Goal: Task Accomplishment & Management: Use online tool/utility

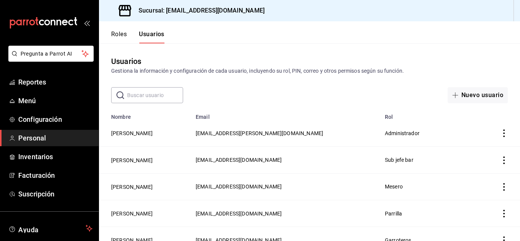
scroll to position [46, 0]
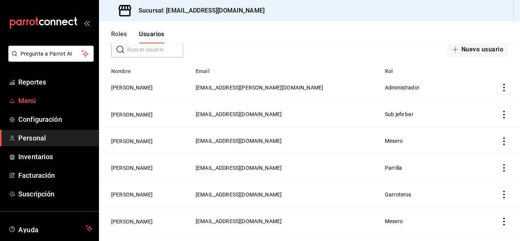
click at [29, 95] on link "Menú" at bounding box center [49, 100] width 99 height 16
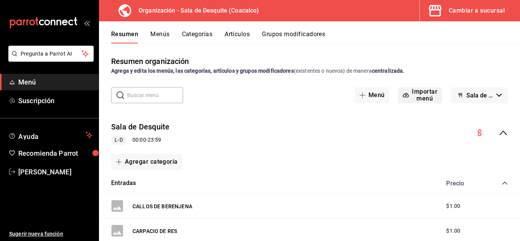
click at [417, 96] on button "Importar menú" at bounding box center [420, 95] width 44 height 16
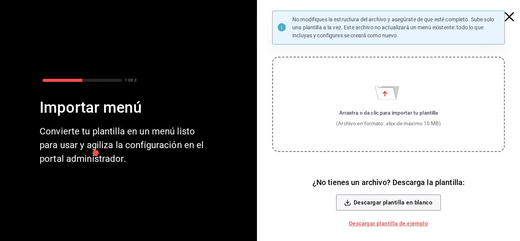
click at [417, 96] on label "Arrastra o da clic para importar tu plantilla (Archivo en formato .xlsx de máxi…" at bounding box center [388, 104] width 233 height 95
click at [0, 0] on input "Arrastra o da clic para importar tu plantilla (Archivo en formato .xlsx de máxi…" at bounding box center [0, 0] width 0 height 0
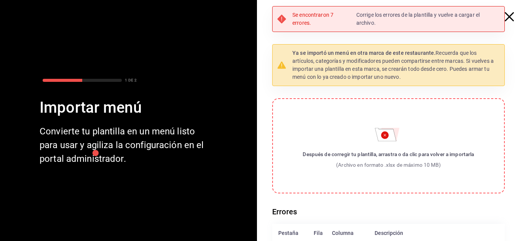
click at [365, 14] on p "Corrige los errores de la plantilla y vuelve a cargar el archivo." at bounding box center [427, 19] width 143 height 16
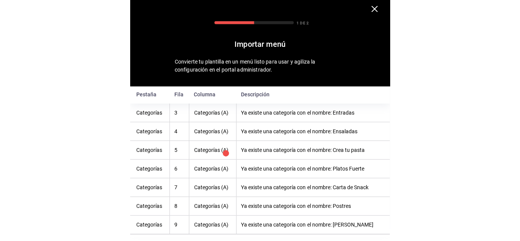
scroll to position [125, 0]
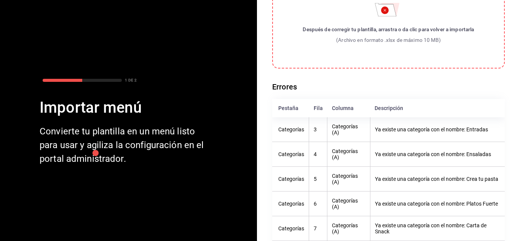
click at [378, 20] on label "Después de corregir tu plantilla, arrastra o da clic para volver a importarla (…" at bounding box center [388, 20] width 233 height 95
click at [0, 0] on input "Después de corregir tu plantilla, arrastra o da clic para volver a importarla (…" at bounding box center [0, 0] width 0 height 0
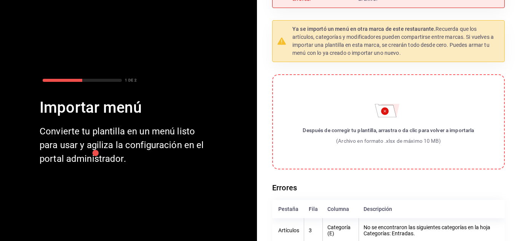
scroll to position [0, 0]
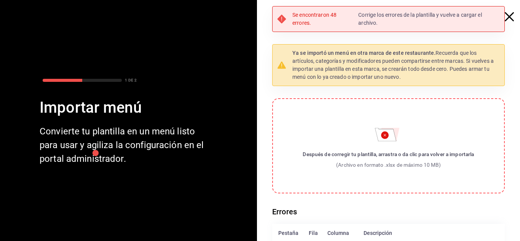
click at [505, 18] on icon "button" at bounding box center [509, 16] width 9 height 9
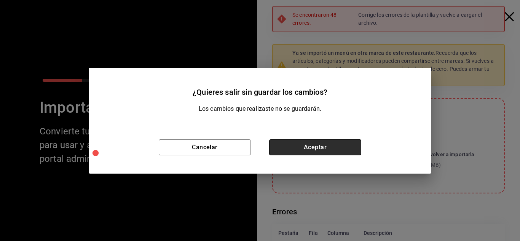
click at [294, 147] on button "Aceptar" at bounding box center [315, 147] width 92 height 16
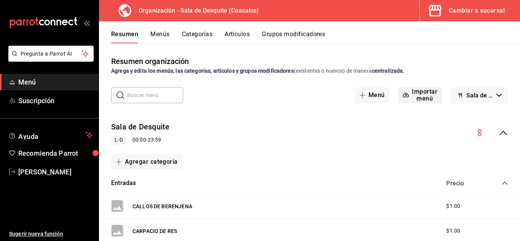
click at [412, 97] on button "Importar menú" at bounding box center [420, 95] width 44 height 16
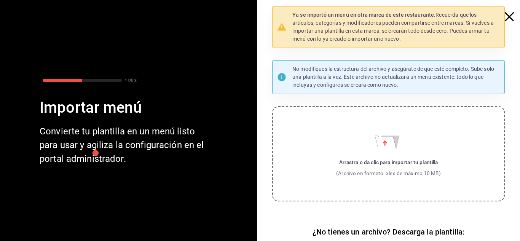
click at [354, 141] on label "Arrastra o da clic para importar tu plantilla (Archivo en formato .xlsx de máxi…" at bounding box center [388, 153] width 233 height 95
click at [0, 0] on input "Arrastra o da clic para importar tu plantilla (Archivo en formato .xlsx de máxi…" at bounding box center [0, 0] width 0 height 0
click at [365, 128] on label "Arrastra o da clic para importar tu plantilla (Archivo en formato .xlsx de máxi…" at bounding box center [388, 153] width 233 height 95
click at [0, 0] on input "Arrastra o da clic para importar tu plantilla (Archivo en formato .xlsx de máxi…" at bounding box center [0, 0] width 0 height 0
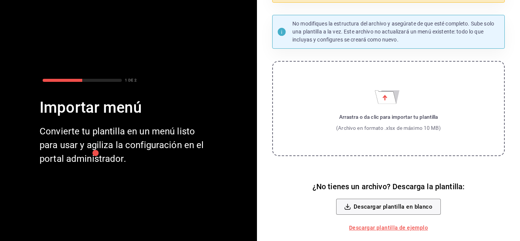
click at [356, 108] on label "Arrastra o da clic para importar tu plantilla (Archivo en formato .xlsx de máxi…" at bounding box center [388, 108] width 233 height 95
click at [0, 0] on input "Arrastra o da clic para importar tu plantilla (Archivo en formato .xlsx de máxi…" at bounding box center [0, 0] width 0 height 0
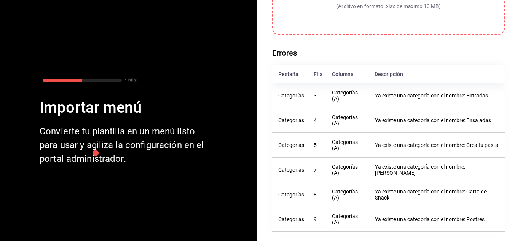
scroll to position [0, 0]
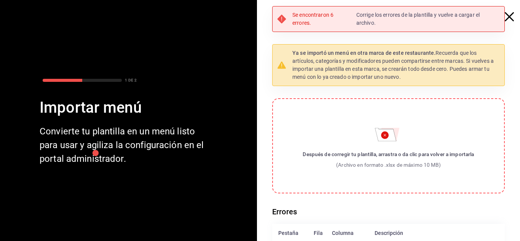
click at [505, 16] on icon "button" at bounding box center [509, 16] width 9 height 9
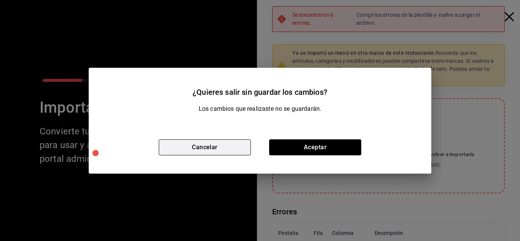
click at [212, 147] on button "Cancelar" at bounding box center [205, 147] width 92 height 16
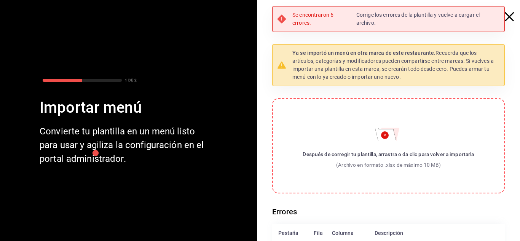
click at [350, 156] on div "Después de corregir tu plantilla, arrastra o da clic para volver a importarla" at bounding box center [388, 154] width 171 height 8
click at [0, 0] on input "Después de corregir tu plantilla, arrastra o da clic para volver a importarla (…" at bounding box center [0, 0] width 0 height 0
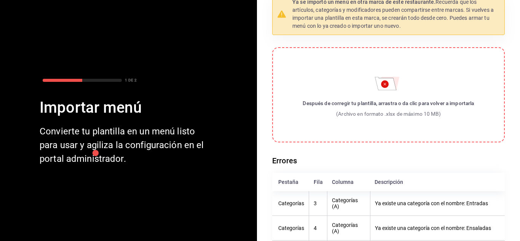
scroll to position [53, 0]
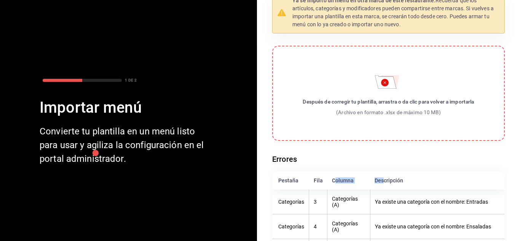
drag, startPoint x: 331, startPoint y: 181, endPoint x: 381, endPoint y: 179, distance: 49.5
click at [381, 179] on tr "Pestaña Fila Columna Descripción" at bounding box center [388, 180] width 233 height 18
click at [381, 179] on div "Descripción" at bounding box center [436, 180] width 124 height 6
click at [406, 158] on h6 "Errores" at bounding box center [388, 159] width 233 height 12
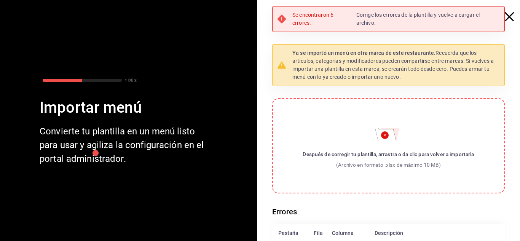
click at [505, 16] on icon "button" at bounding box center [509, 16] width 9 height 9
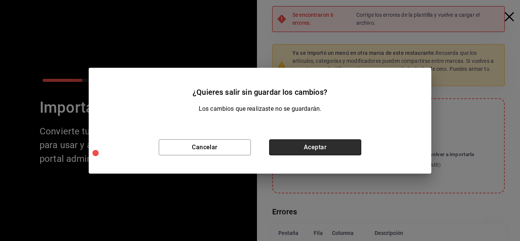
click at [325, 144] on button "Aceptar" at bounding box center [315, 147] width 92 height 16
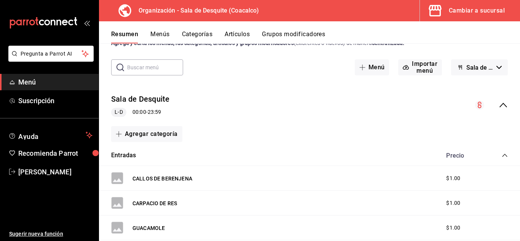
scroll to position [27, 0]
click at [160, 33] on button "Menús" at bounding box center [159, 36] width 19 height 13
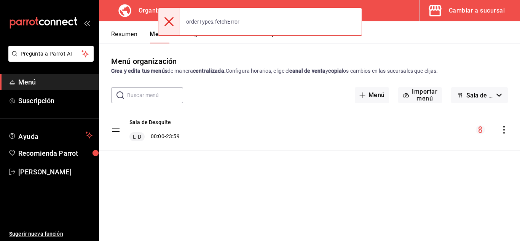
click at [170, 21] on icon at bounding box center [168, 21] width 9 height 9
click at [171, 25] on icon at bounding box center [168, 21] width 9 height 9
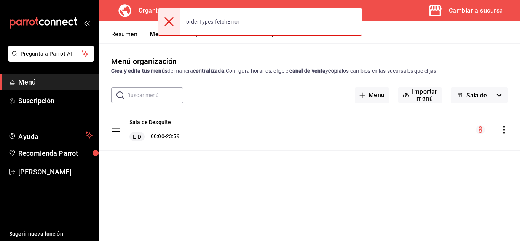
click at [506, 129] on icon "actions" at bounding box center [504, 130] width 8 height 8
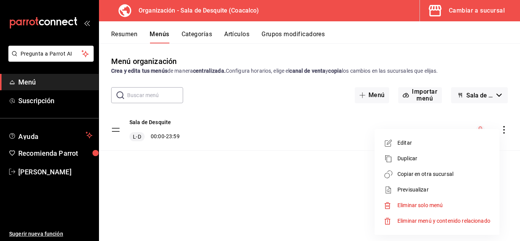
click at [404, 208] on span "Eliminar solo menú" at bounding box center [419, 205] width 45 height 6
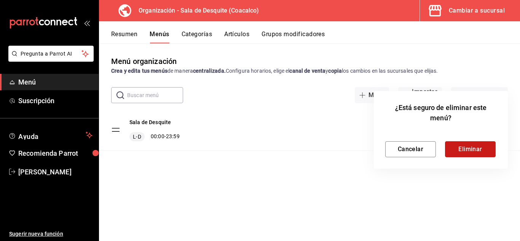
click at [455, 147] on button "Eliminar" at bounding box center [470, 149] width 51 height 16
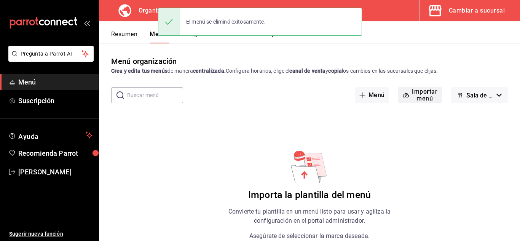
click at [416, 101] on button "Importar menú" at bounding box center [420, 95] width 44 height 16
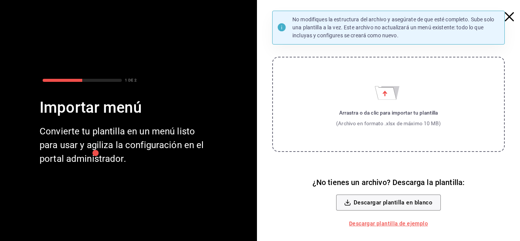
click at [376, 112] on div "Arrastra o da clic para importar tu plantilla" at bounding box center [388, 113] width 105 height 8
click at [0, 0] on input "Arrastra o da clic para importar tu plantilla (Archivo en formato .xlsx de máxi…" at bounding box center [0, 0] width 0 height 0
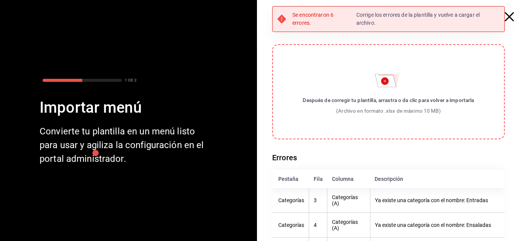
click at [505, 14] on icon "button" at bounding box center [509, 16] width 9 height 9
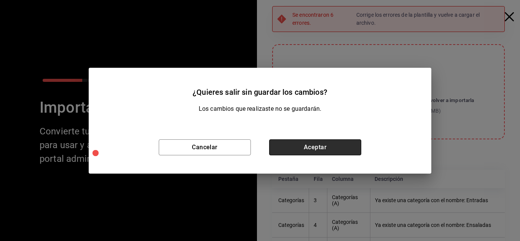
click at [292, 146] on button "Aceptar" at bounding box center [315, 147] width 92 height 16
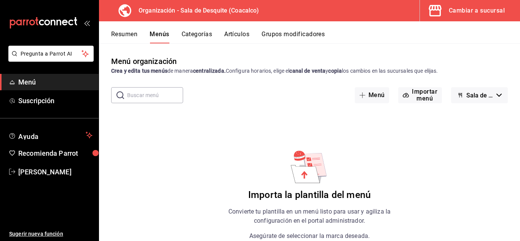
click at [124, 37] on button "Resumen" at bounding box center [124, 36] width 26 height 13
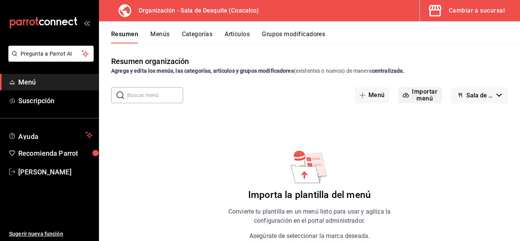
click at [418, 97] on button "Importar menú" at bounding box center [420, 95] width 44 height 16
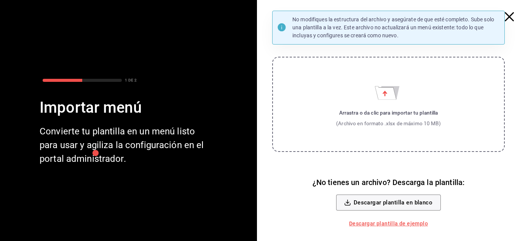
click at [508, 17] on icon "button" at bounding box center [509, 16] width 9 height 9
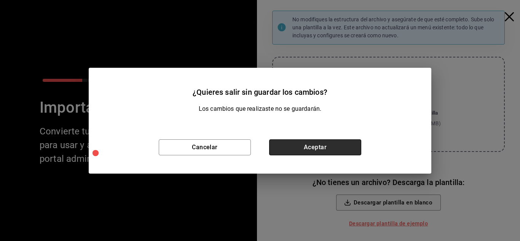
click at [296, 146] on button "Aceptar" at bounding box center [315, 147] width 92 height 16
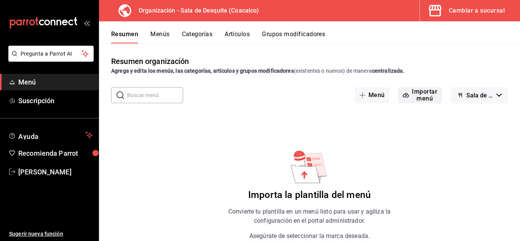
click at [409, 95] on button "Importar menú" at bounding box center [420, 95] width 44 height 16
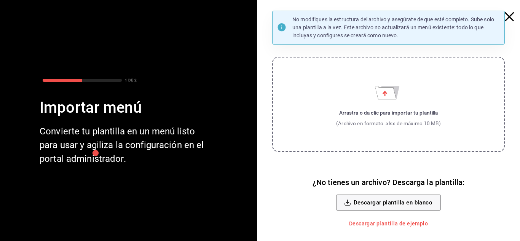
click at [381, 92] on icon "Importar menú" at bounding box center [385, 92] width 21 height 13
click at [0, 0] on input "Arrastra o da clic para importar tu plantilla (Archivo en formato .xlsx de máxi…" at bounding box center [0, 0] width 0 height 0
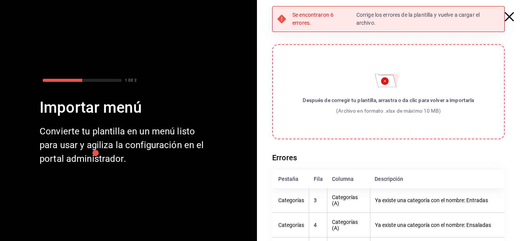
click at [301, 22] on p "Se encontraron 6 errores." at bounding box center [322, 19] width 61 height 16
click at [308, 14] on p "Se encontraron 6 errores." at bounding box center [322, 19] width 61 height 16
click at [397, 15] on p "Corrige los errores de la plantilla y vuelve a cargar el archivo." at bounding box center [427, 19] width 143 height 16
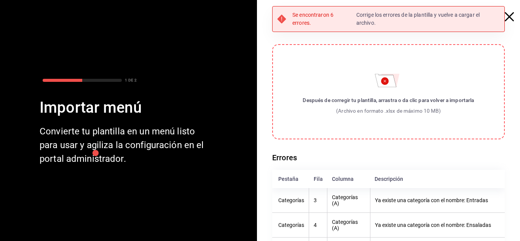
click at [505, 18] on icon "button" at bounding box center [509, 16] width 9 height 9
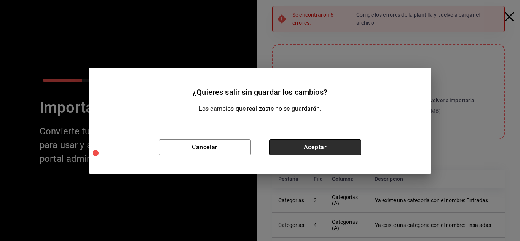
click at [317, 142] on button "Aceptar" at bounding box center [315, 147] width 92 height 16
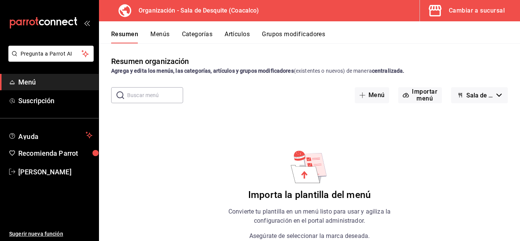
click at [159, 34] on button "Menús" at bounding box center [159, 36] width 19 height 13
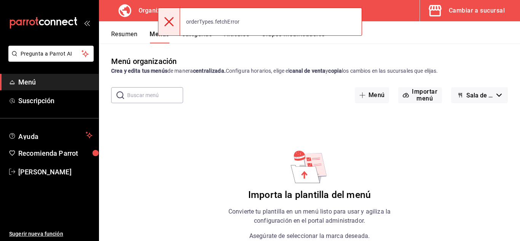
click at [210, 20] on div "orderTypes.fetchError" at bounding box center [212, 21] width 65 height 17
click at [170, 19] on icon at bounding box center [168, 21] width 9 height 9
drag, startPoint x: 170, startPoint y: 19, endPoint x: 440, endPoint y: 75, distance: 275.8
click at [440, 75] on div "Pregunta a Parrot AI Menú Suscripción Ayuda Recomienda Parrot Jonathan Ruíz Sug…" at bounding box center [260, 120] width 520 height 241
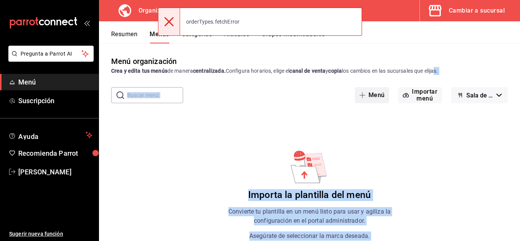
click at [375, 94] on button "Menú" at bounding box center [372, 95] width 35 height 16
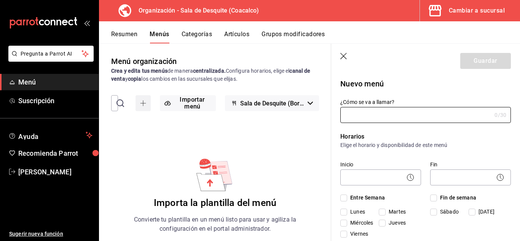
scroll to position [16, 0]
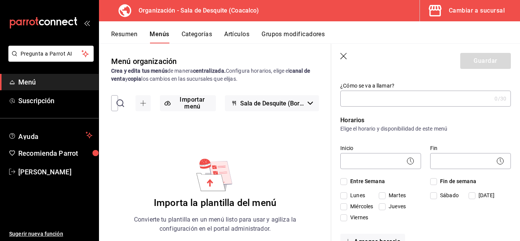
click at [304, 105] on button "Sala de Desquite (Borrador)" at bounding box center [272, 103] width 94 height 16
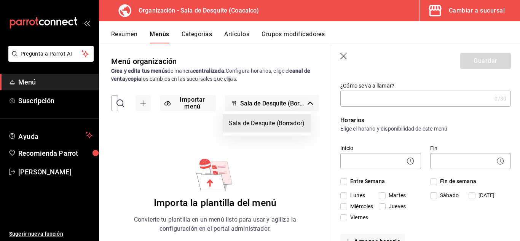
click at [270, 106] on div at bounding box center [260, 120] width 520 height 241
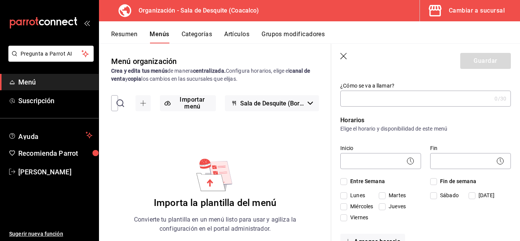
type input "1755668216352"
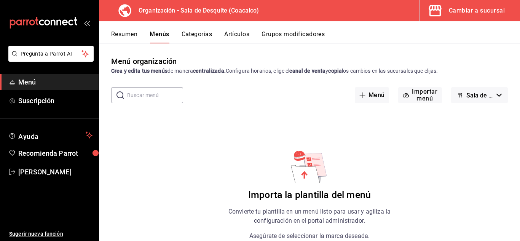
click at [121, 30] on button "Resumen" at bounding box center [124, 36] width 26 height 13
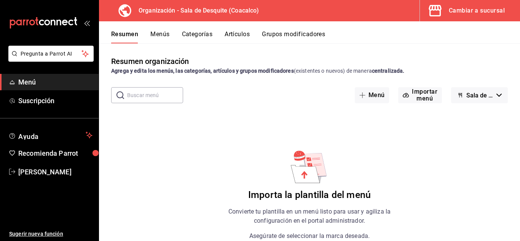
scroll to position [58, 0]
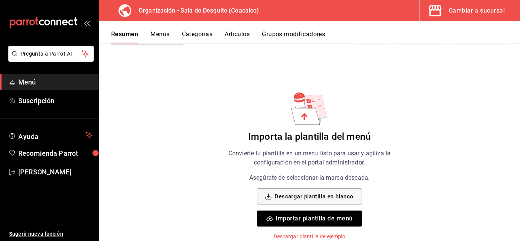
click at [302, 215] on button "Importar plantilla de menú" at bounding box center [309, 218] width 105 height 16
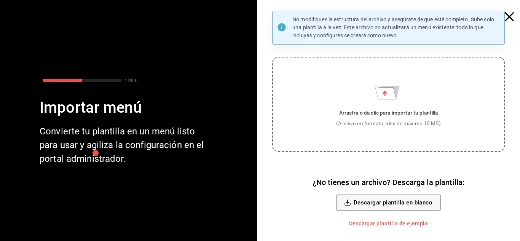
click at [354, 107] on label "Arrastra o da clic para importar tu plantilla (Archivo en formato .xlsx de máxi…" at bounding box center [388, 104] width 233 height 95
click at [0, 0] on input "Arrastra o da clic para importar tu plantilla (Archivo en formato .xlsx de máxi…" at bounding box center [0, 0] width 0 height 0
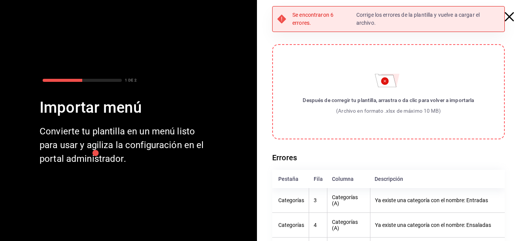
click at [505, 19] on icon "button" at bounding box center [509, 16] width 9 height 9
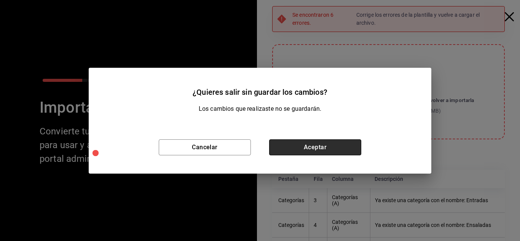
click at [307, 147] on button "Aceptar" at bounding box center [315, 147] width 92 height 16
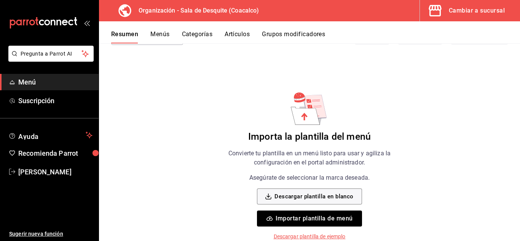
click at [153, 34] on button "Menús" at bounding box center [159, 36] width 19 height 13
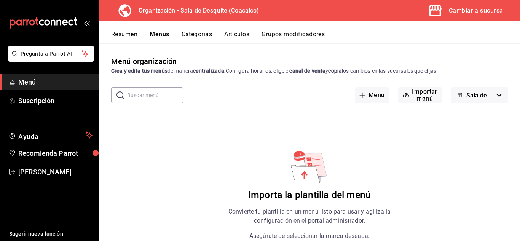
click at [29, 84] on span "Menú" at bounding box center [55, 82] width 74 height 10
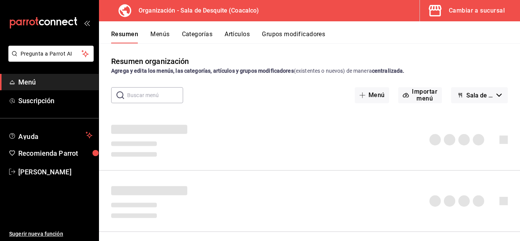
click at [472, 9] on div "Cambiar a sucursal" at bounding box center [477, 10] width 56 height 11
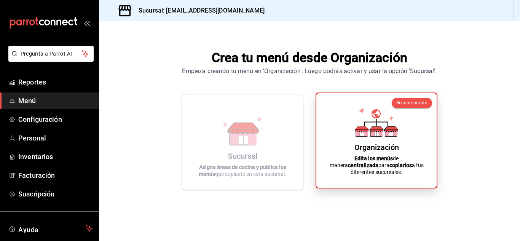
click at [396, 129] on icon at bounding box center [376, 122] width 43 height 30
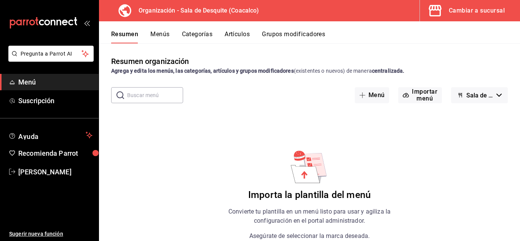
click at [460, 95] on button "Sala de Desquite (Borrador)" at bounding box center [479, 95] width 57 height 16
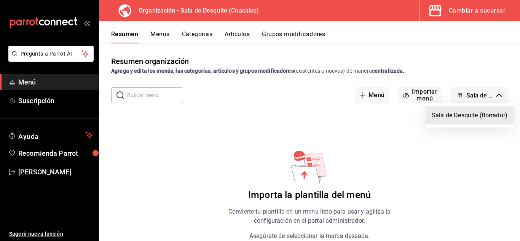
click at [478, 115] on li "Sala de Desquite (Borrador)" at bounding box center [469, 115] width 88 height 18
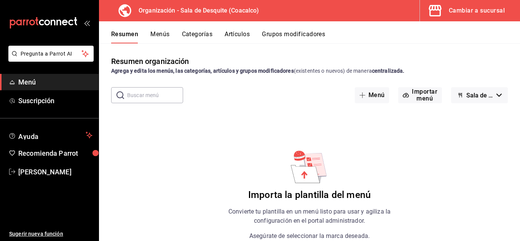
scroll to position [58, 0]
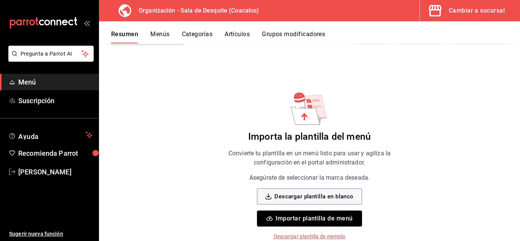
click at [318, 220] on button "Importar plantilla de menú" at bounding box center [309, 218] width 105 height 16
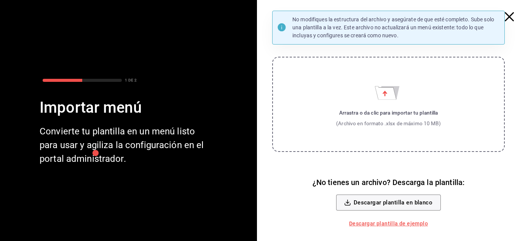
click at [347, 81] on label "Arrastra o da clic para importar tu plantilla (Archivo en formato .xlsx de máxi…" at bounding box center [388, 104] width 233 height 95
click at [0, 0] on input "Arrastra o da clic para importar tu plantilla (Archivo en formato .xlsx de máxi…" at bounding box center [0, 0] width 0 height 0
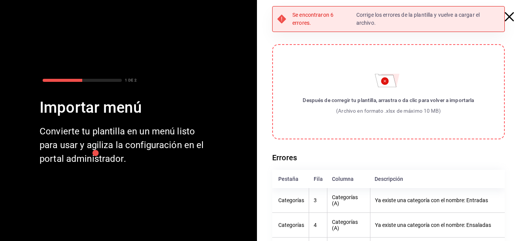
click at [505, 13] on icon "button" at bounding box center [509, 16] width 9 height 9
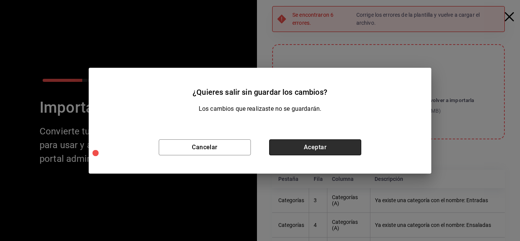
click at [332, 149] on button "Aceptar" at bounding box center [315, 147] width 92 height 16
